Goal: Find contact information: Find contact information

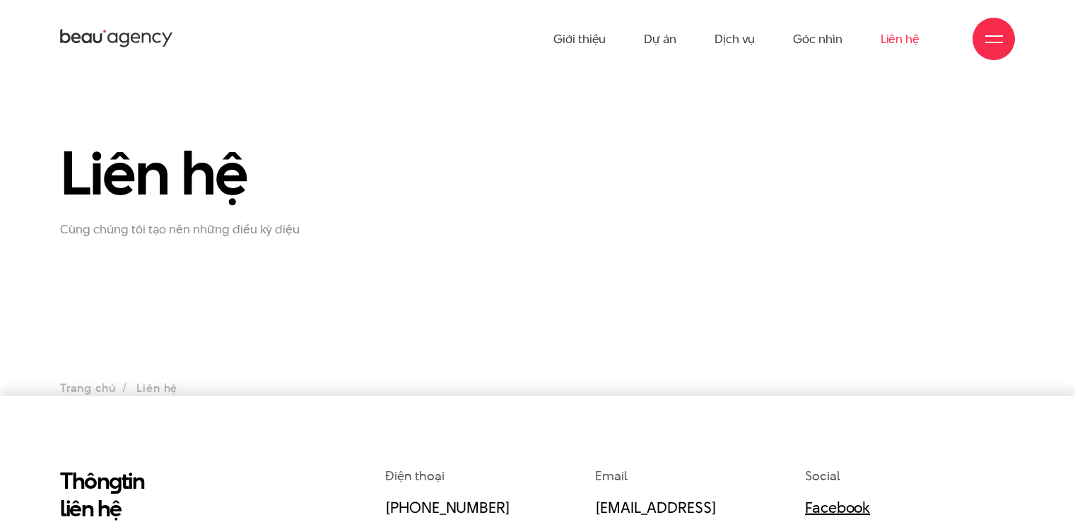
scroll to position [71, 0]
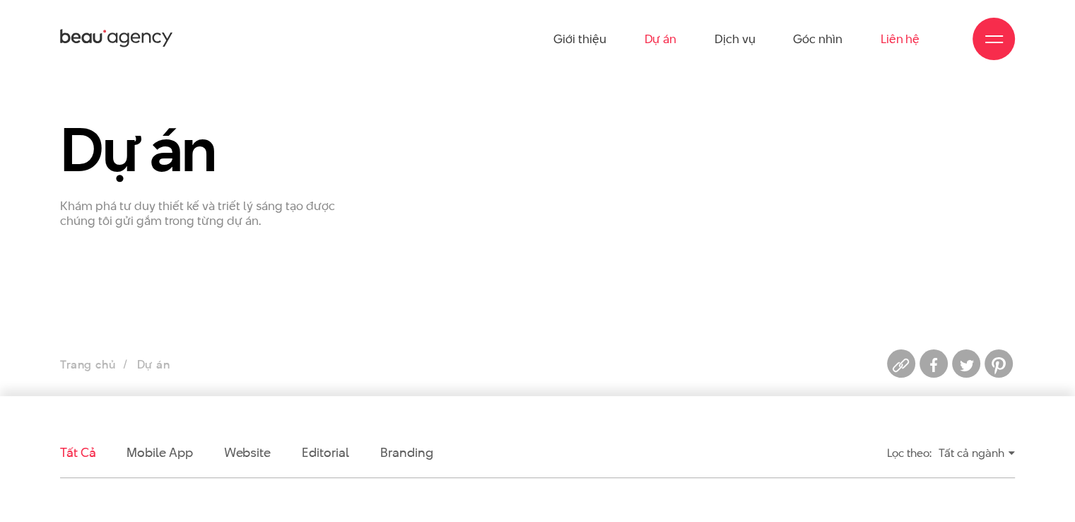
click at [893, 40] on link "Liên hệ" at bounding box center [900, 39] width 39 height 78
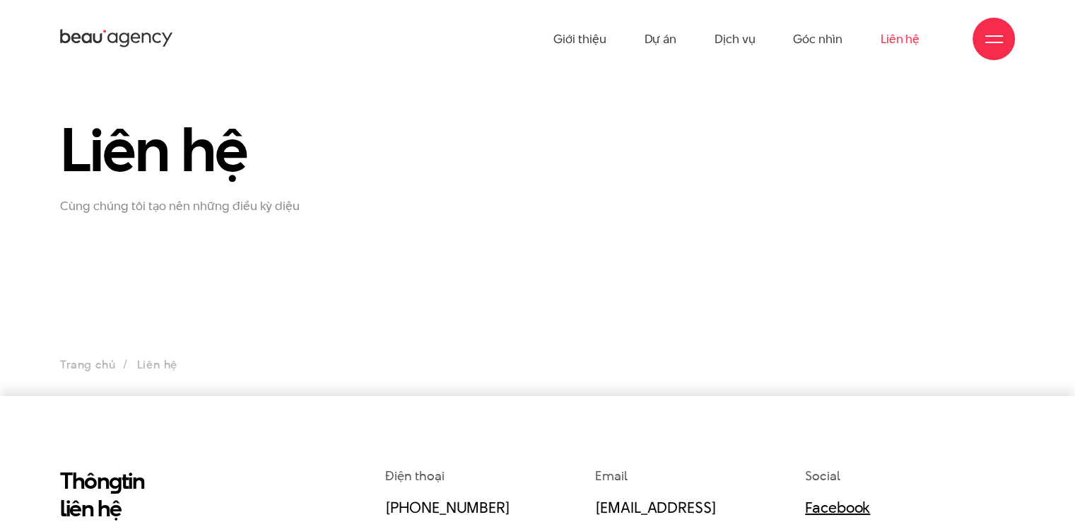
scroll to position [283, 0]
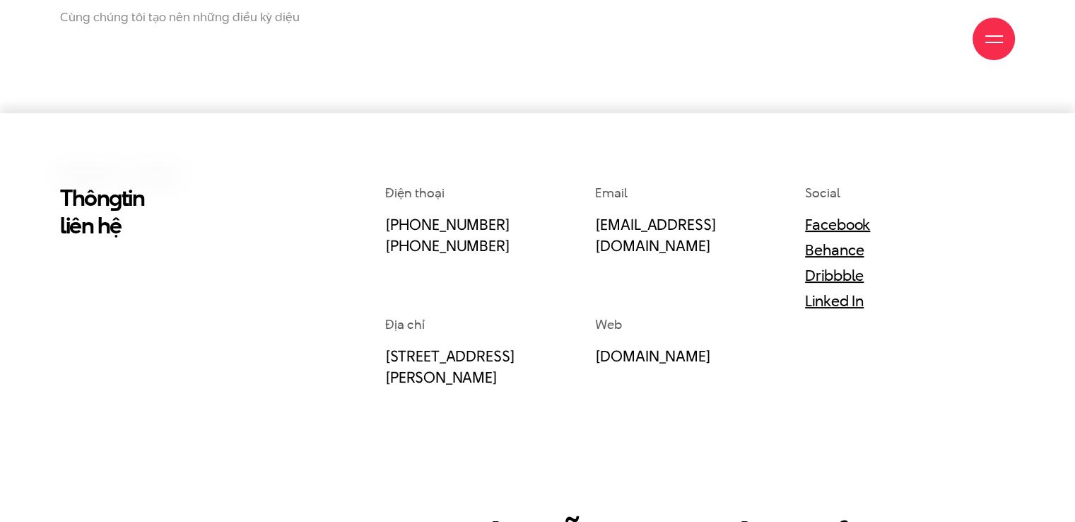
drag, startPoint x: 522, startPoint y: 221, endPoint x: 359, endPoint y: 221, distance: 163.2
click at [359, 221] on div "Thôn g tin liên hệ Điện thoại (+84) 97 531 9889 (+84) 86 929 1771 Email info@be…" at bounding box center [537, 455] width 976 height 543
click at [434, 274] on div "Điện thoại (+84) 97 531 9889 (+84) 86 929 1771" at bounding box center [490, 249] width 210 height 131
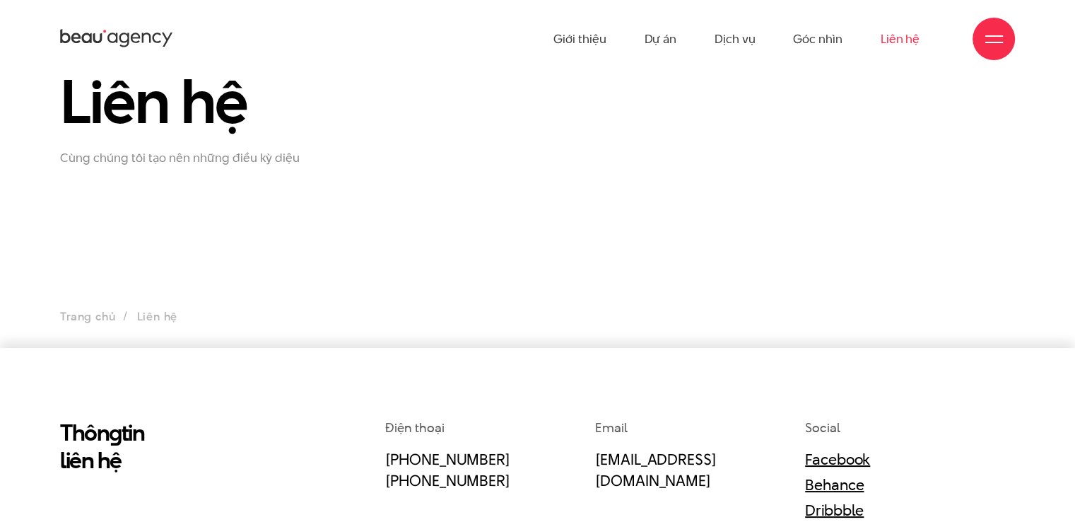
scroll to position [0, 0]
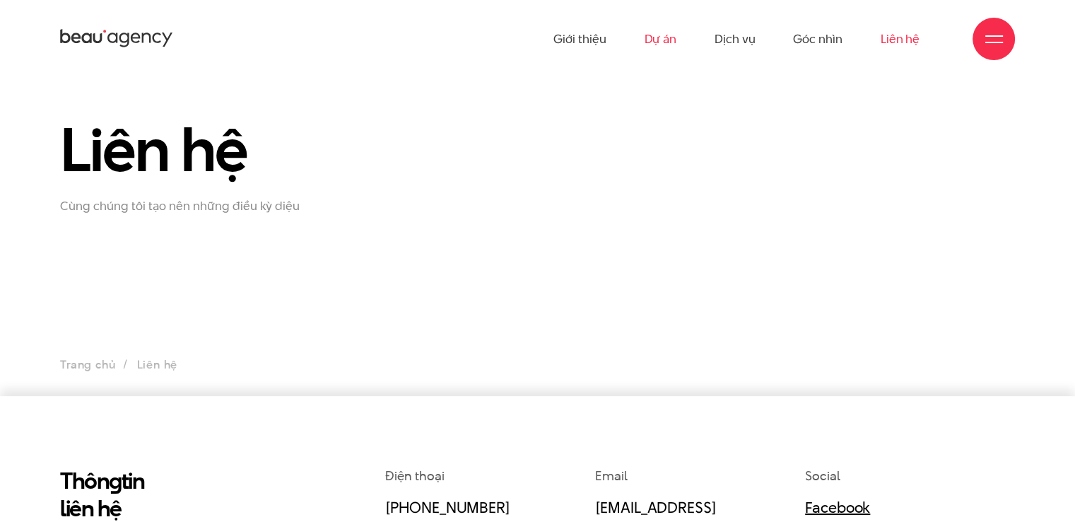
click at [673, 42] on link "Dự án" at bounding box center [660, 39] width 33 height 78
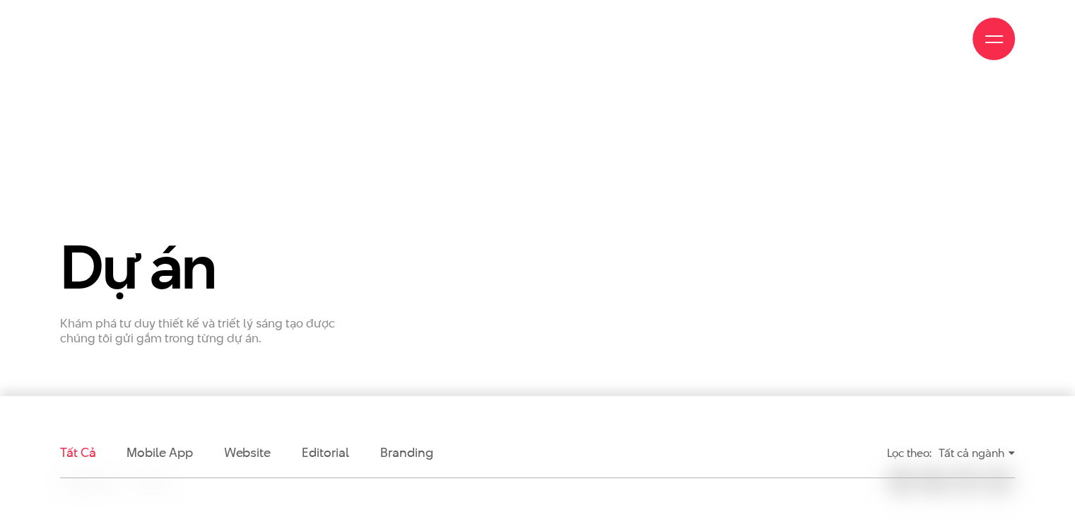
scroll to position [353, 0]
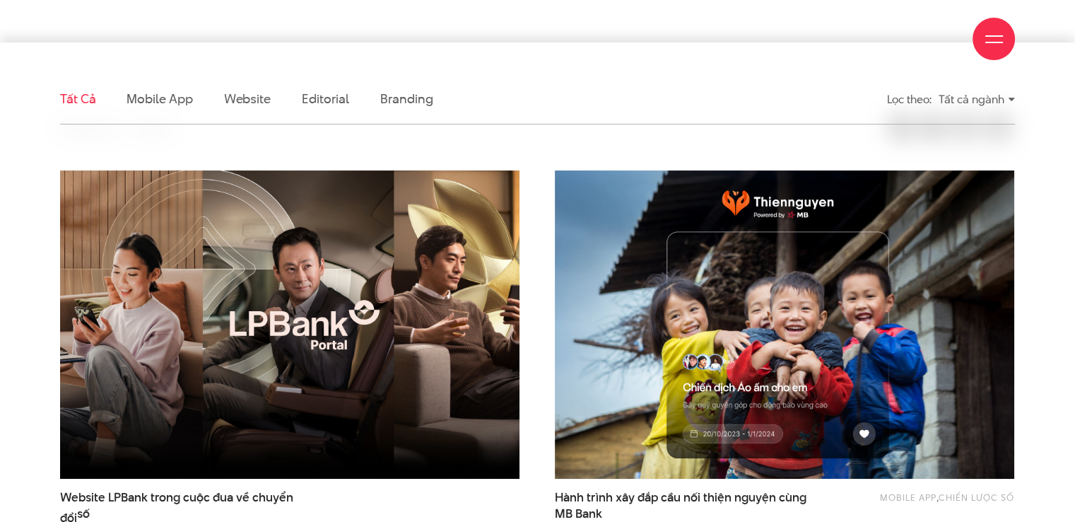
click at [978, 93] on div "Tất cả ngành" at bounding box center [977, 99] width 76 height 25
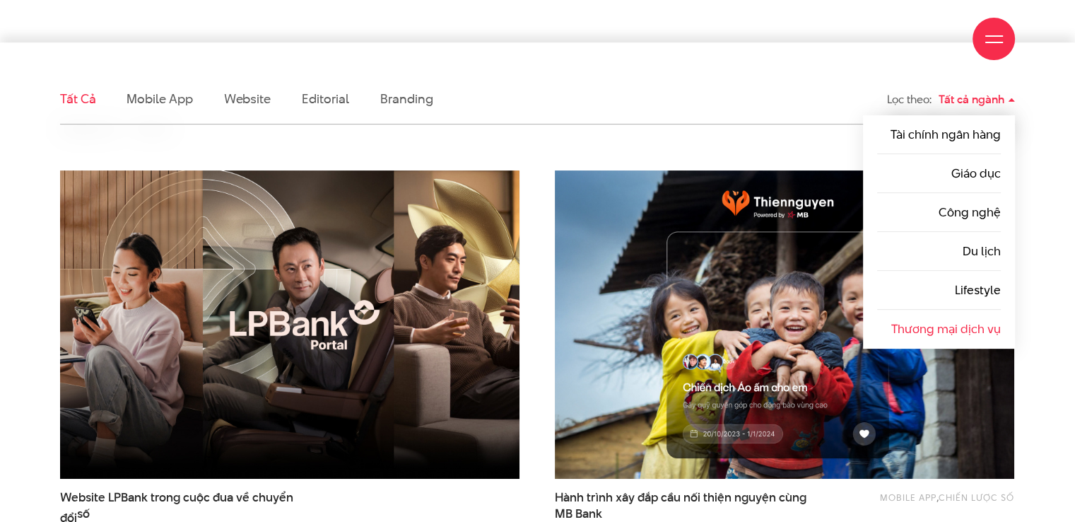
click at [958, 325] on link "Thương mại dịch vụ" at bounding box center [946, 328] width 110 height 17
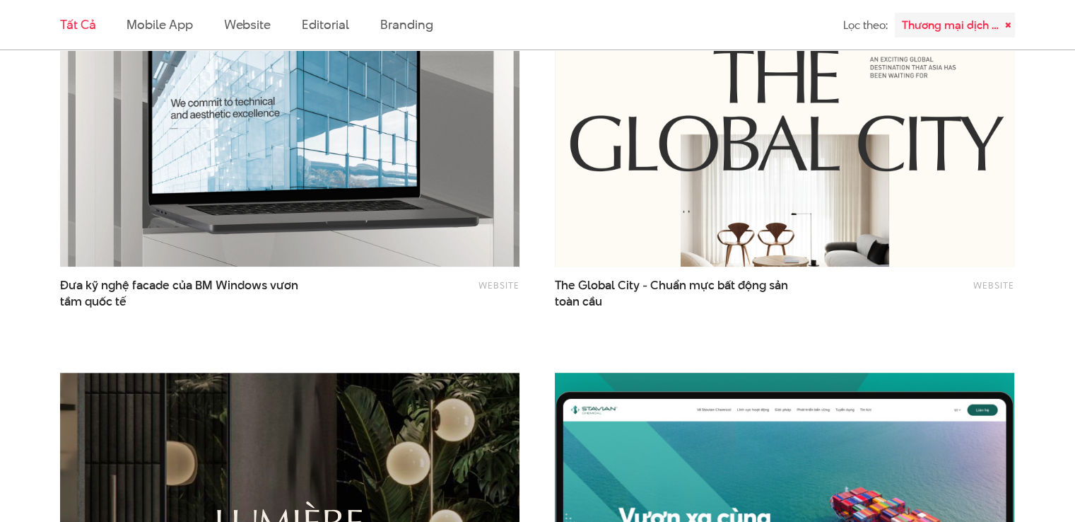
scroll to position [212, 0]
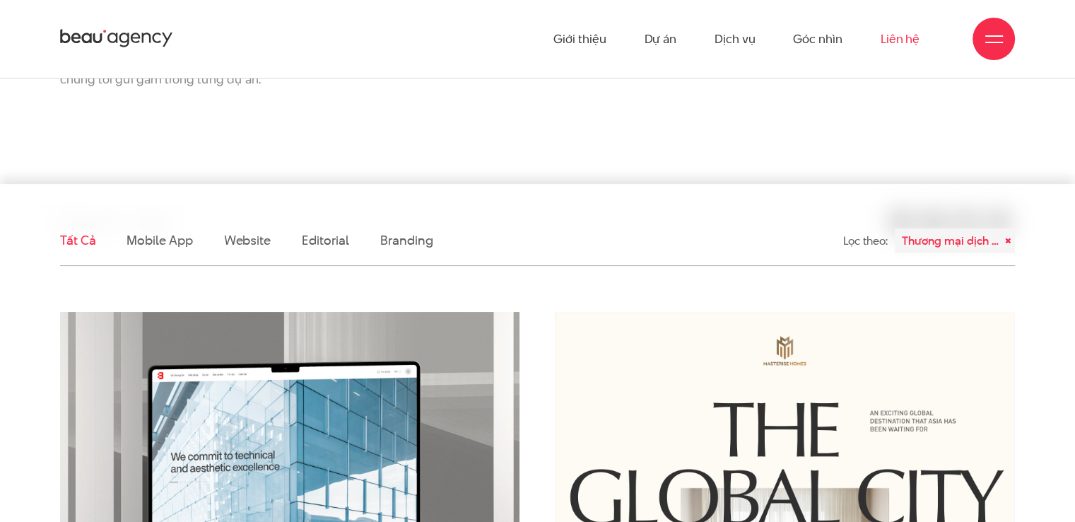
click at [899, 45] on link "Liên hệ" at bounding box center [900, 39] width 39 height 78
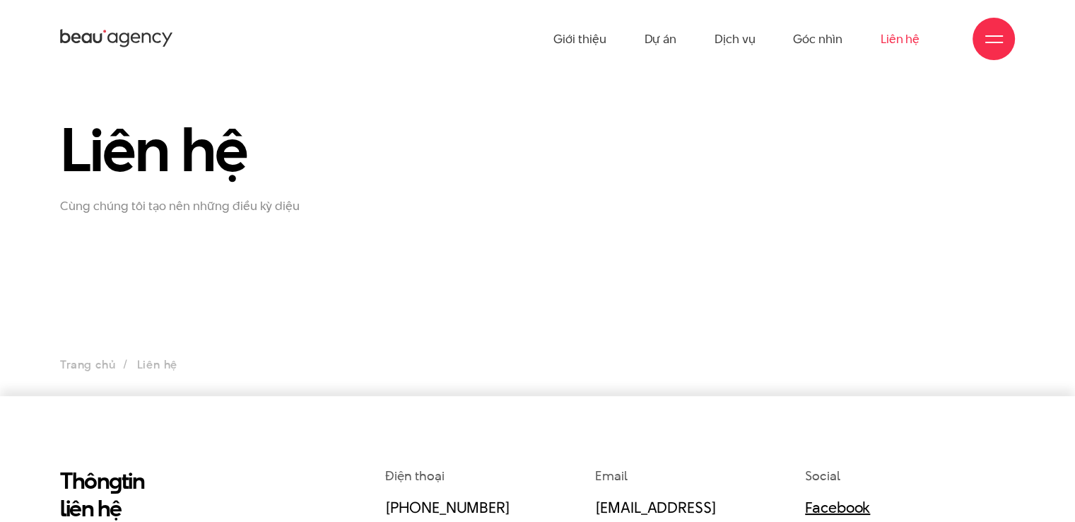
click at [1013, 40] on div at bounding box center [993, 39] width 42 height 42
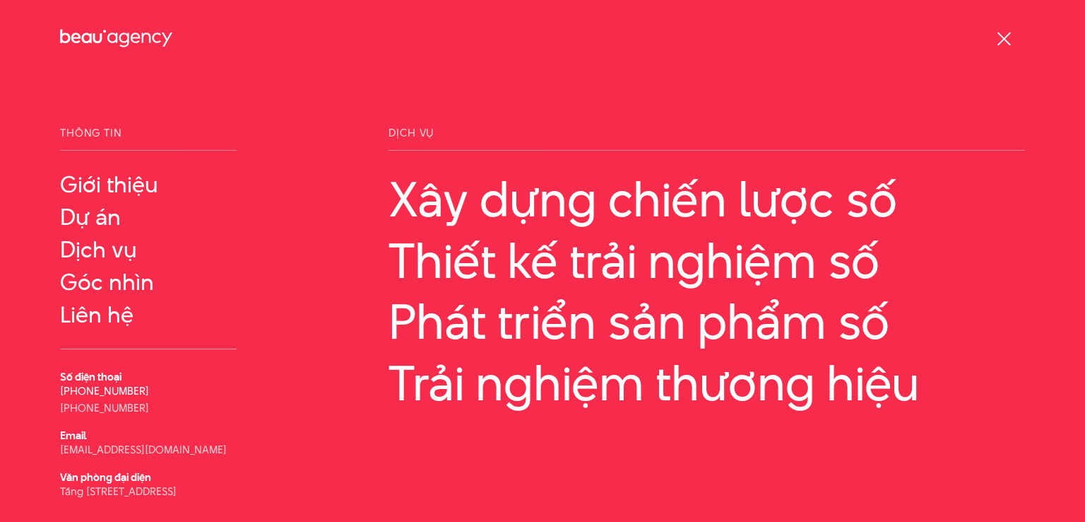
click at [122, 393] on link "[PHONE_NUMBER]" at bounding box center [104, 390] width 89 height 15
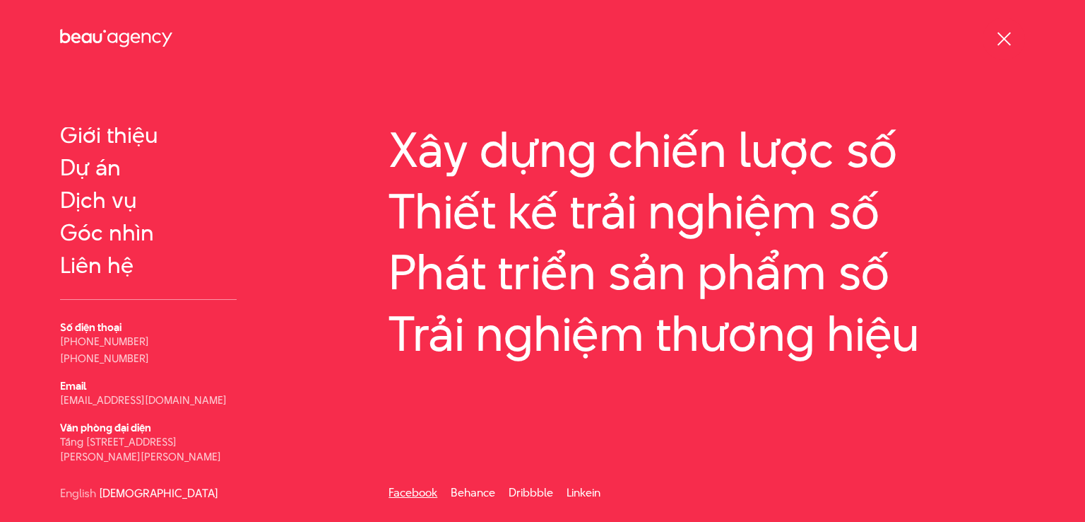
click at [430, 491] on link "Facebook" at bounding box center [413, 492] width 49 height 16
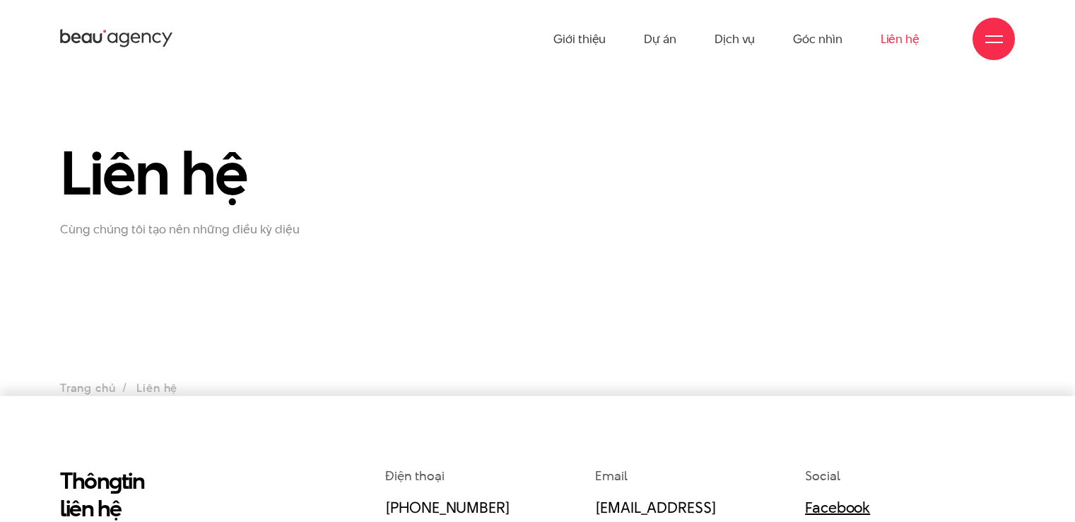
scroll to position [71, 0]
